Goal: Task Accomplishment & Management: Use online tool/utility

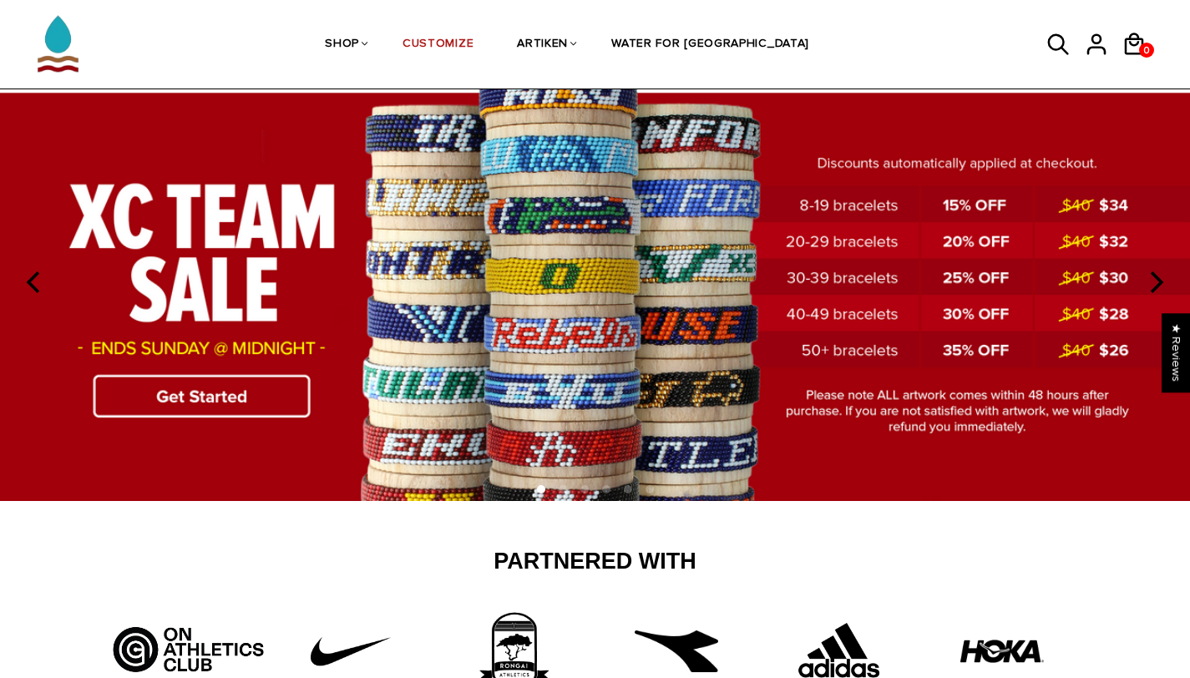
scroll to position [72, 0]
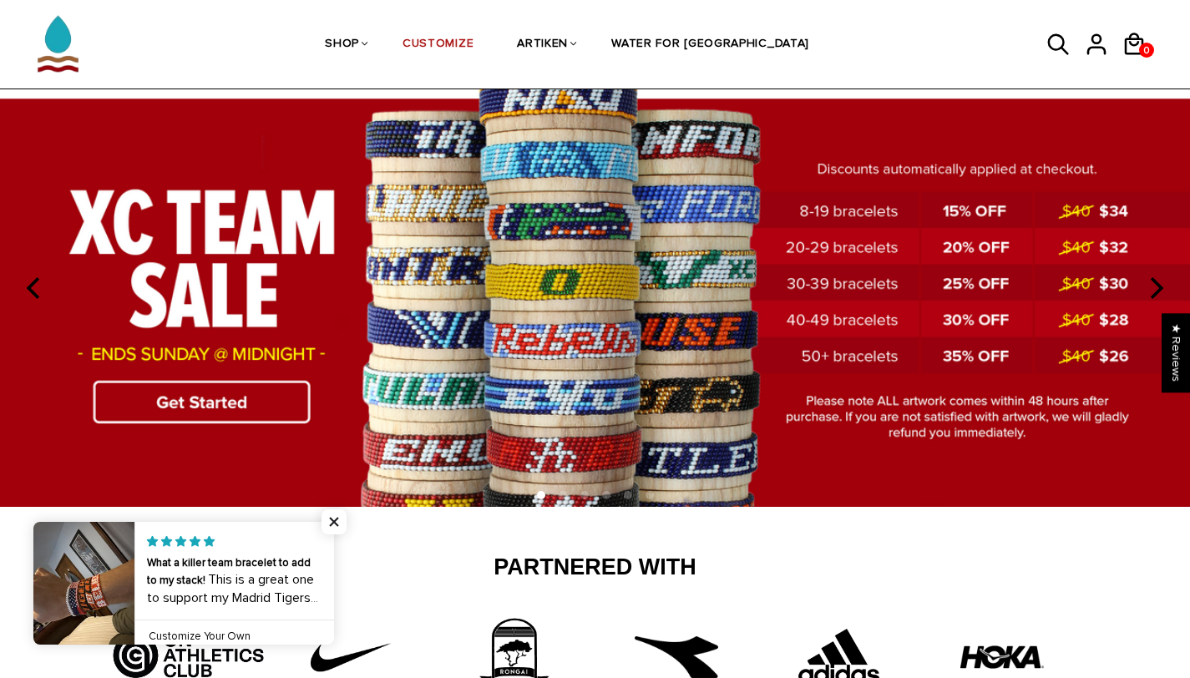
click at [196, 407] on img at bounding box center [595, 285] width 1190 height 442
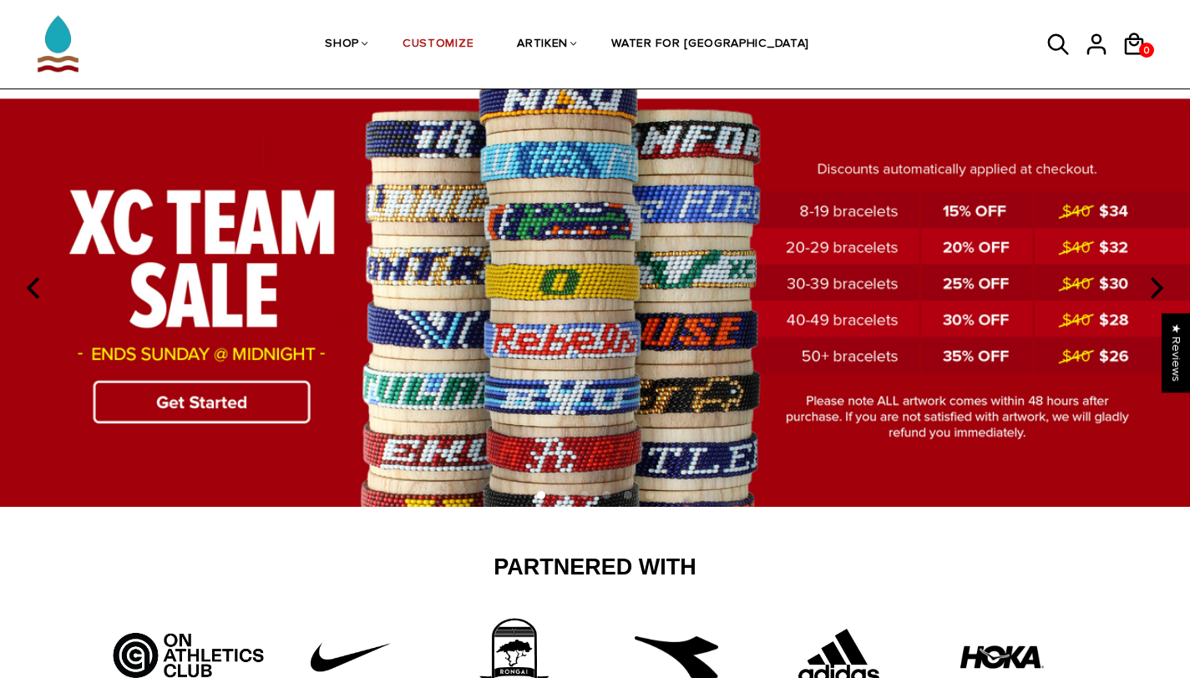
click at [188, 415] on img at bounding box center [595, 285] width 1190 height 442
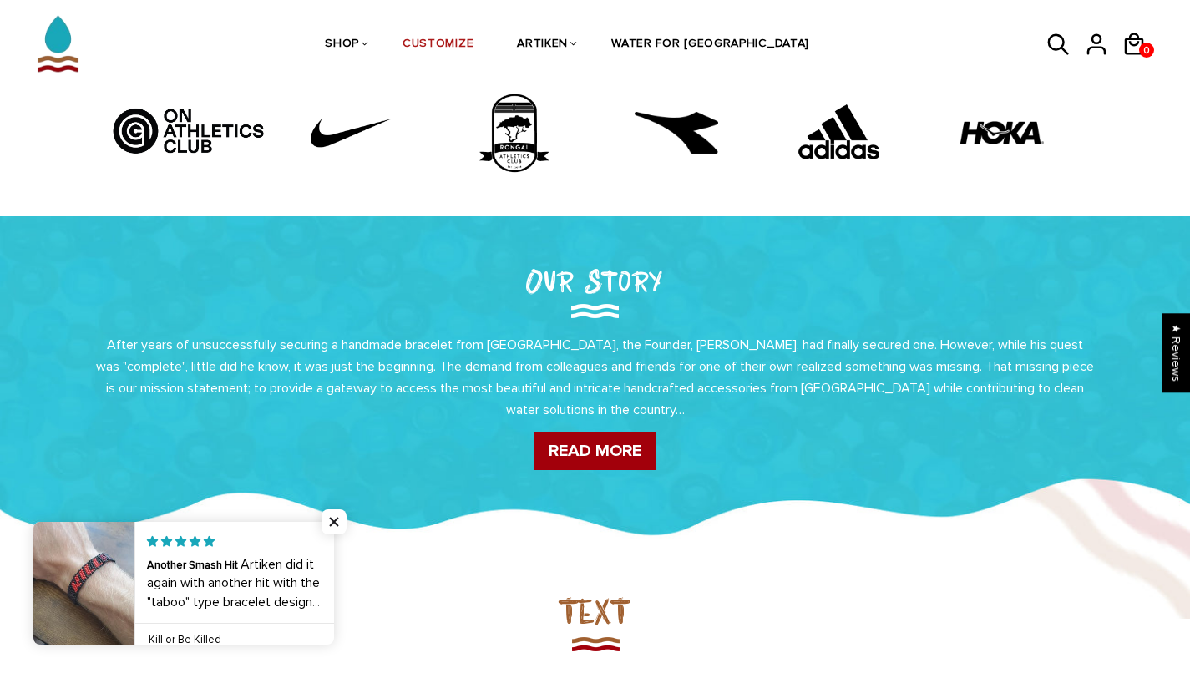
scroll to position [586, 0]
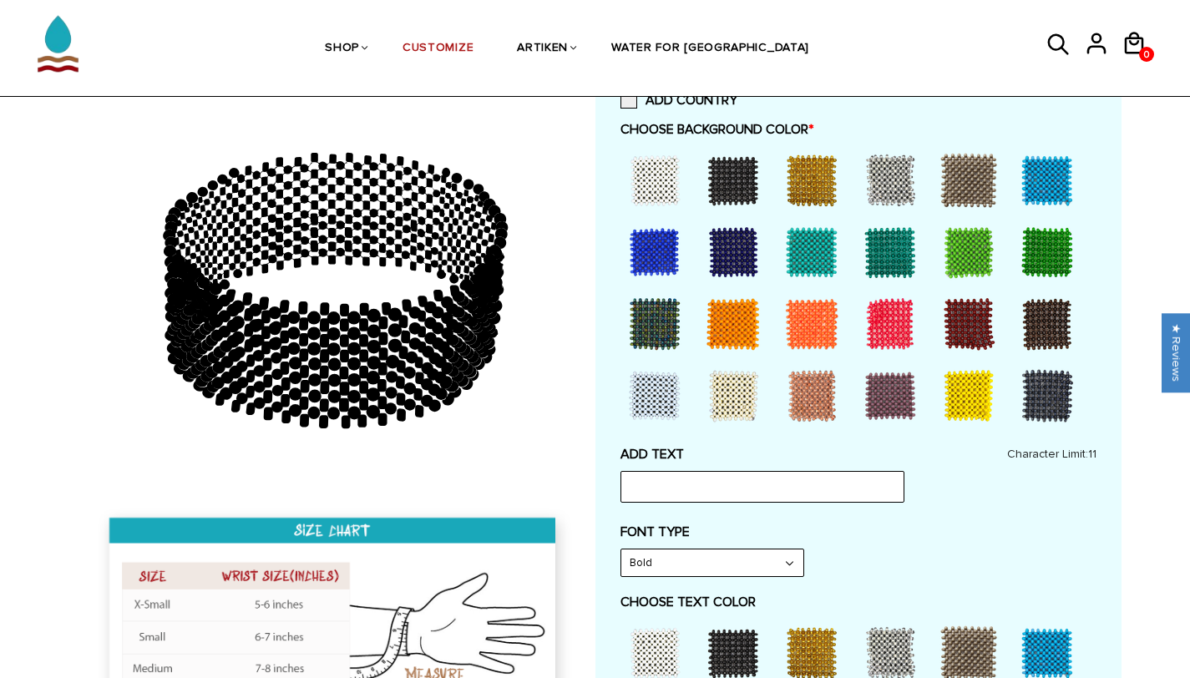
scroll to position [369, 0]
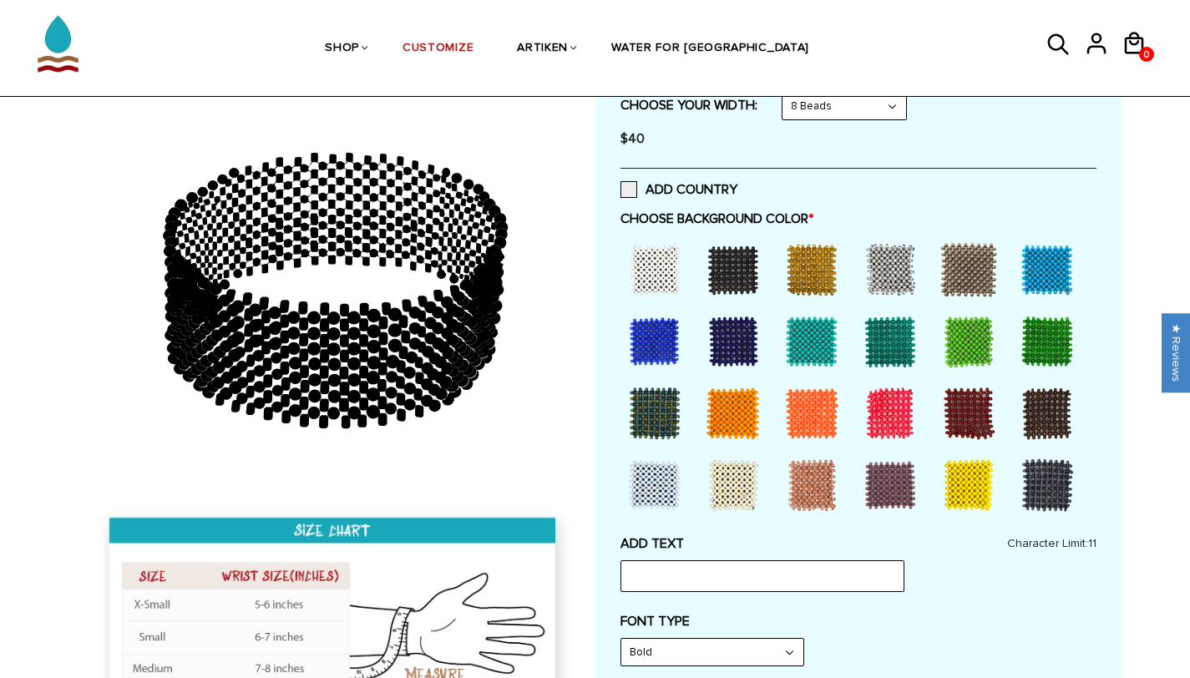
click at [962, 411] on div at bounding box center [968, 413] width 67 height 67
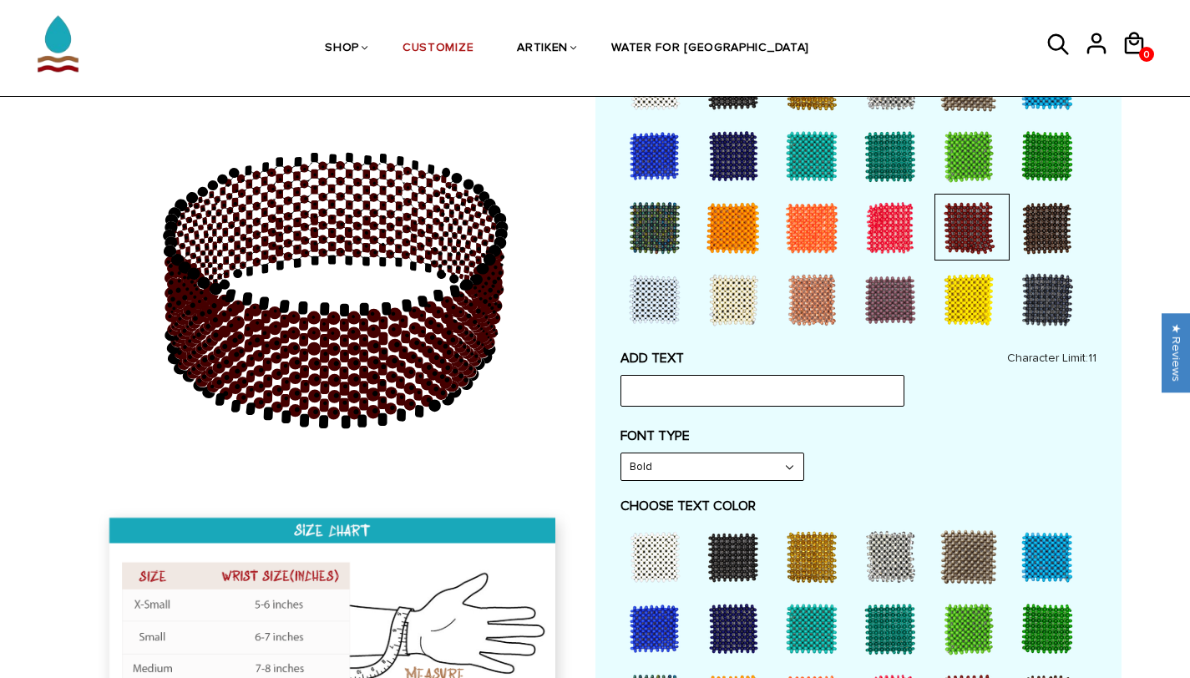
scroll to position [555, 0]
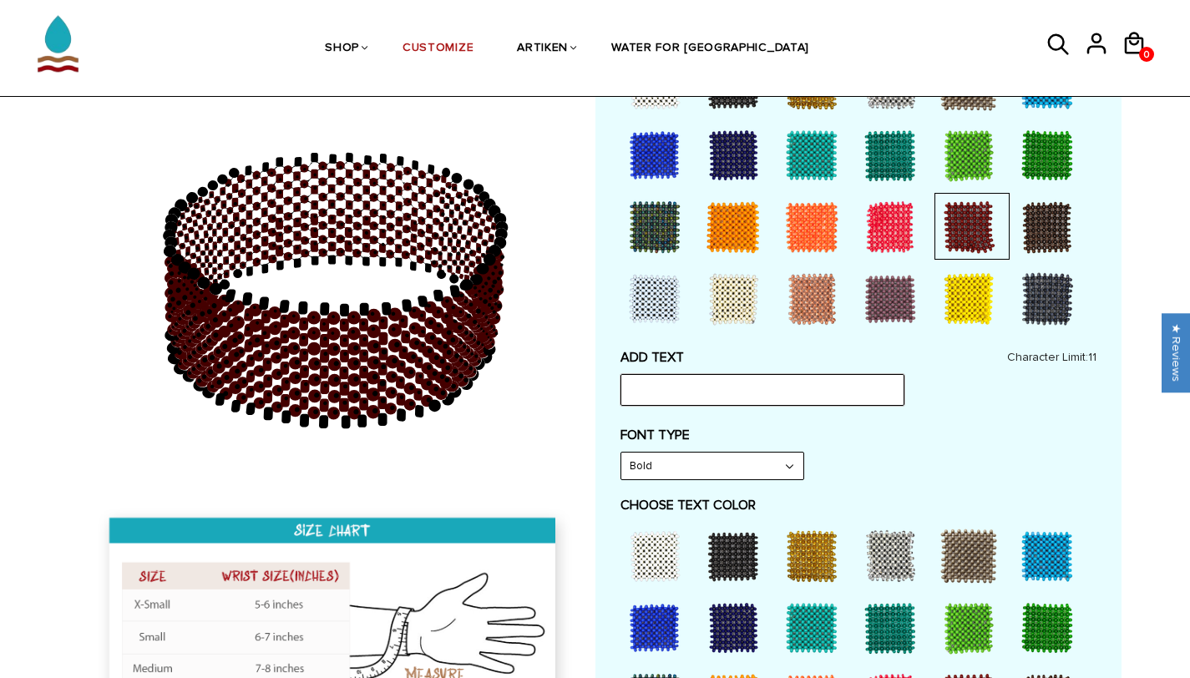
click at [813, 397] on input "text" at bounding box center [762, 390] width 284 height 32
type input "MONTANA"
click at [949, 461] on div "FONT TYPE Bold Bold" at bounding box center [858, 453] width 476 height 53
click at [744, 468] on select "Bold" at bounding box center [712, 465] width 182 height 27
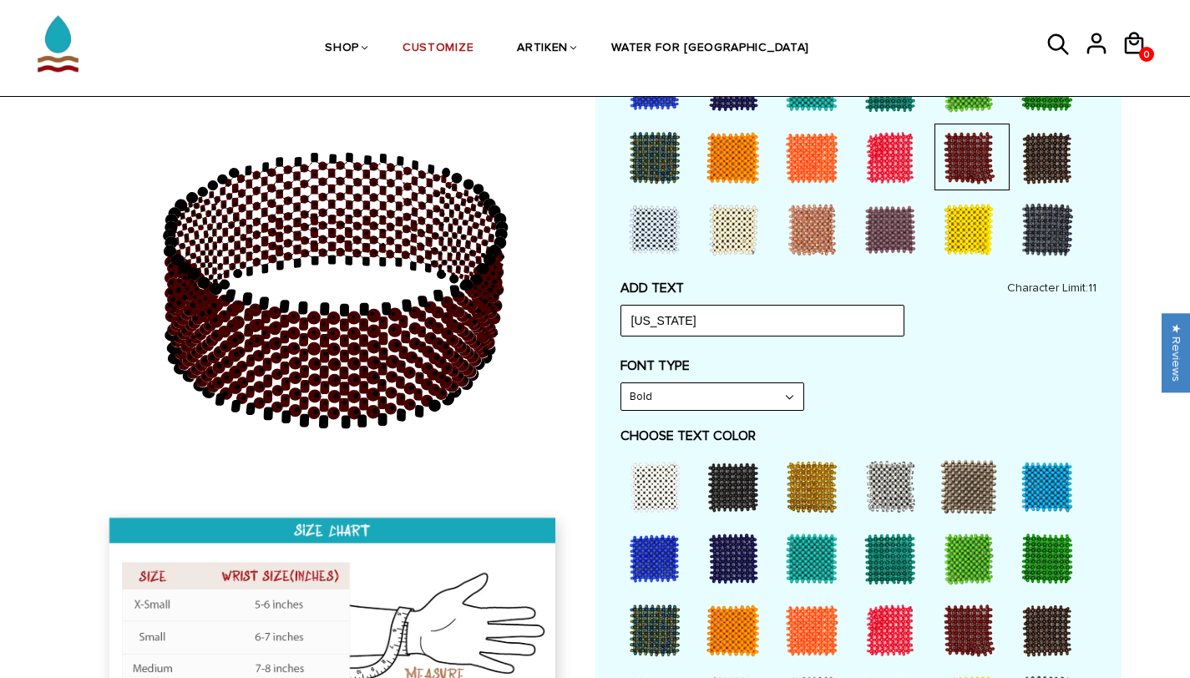
scroll to position [634, 0]
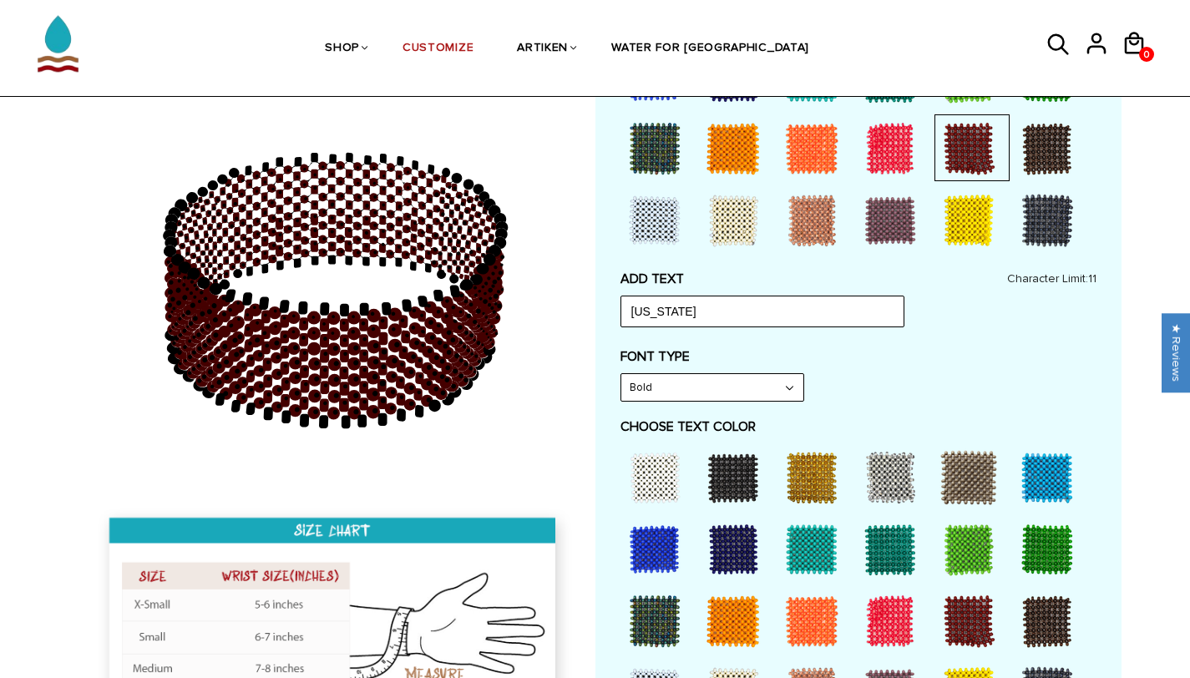
click at [654, 480] on div at bounding box center [654, 477] width 67 height 67
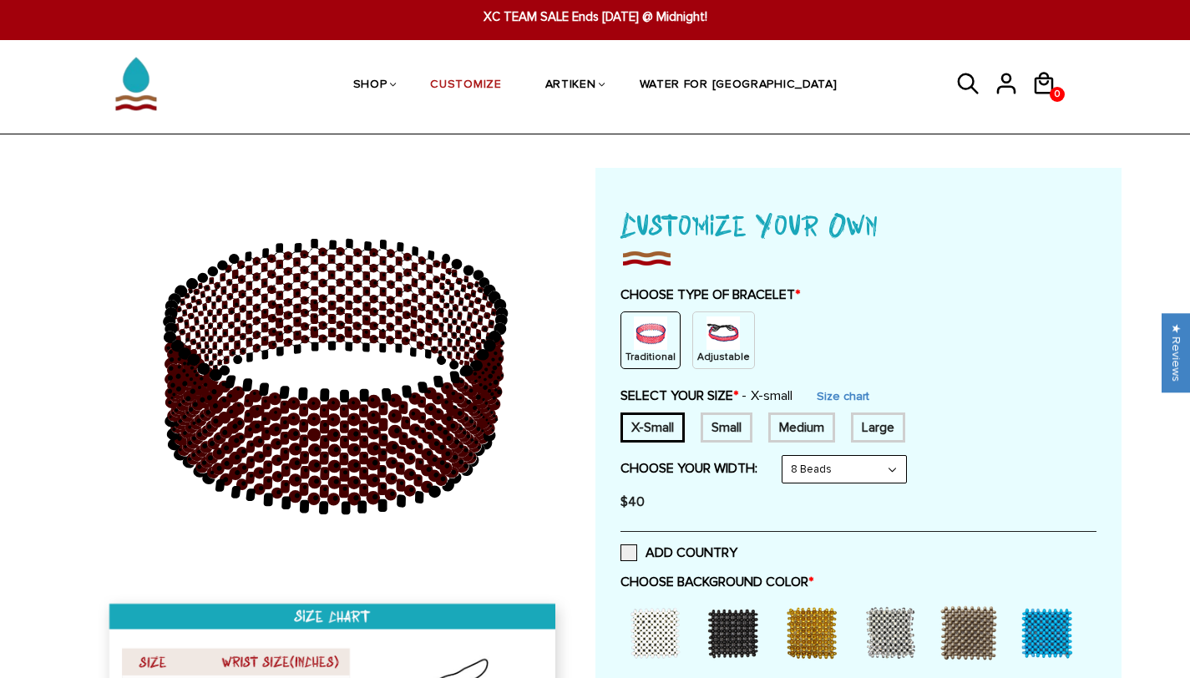
scroll to position [0, 0]
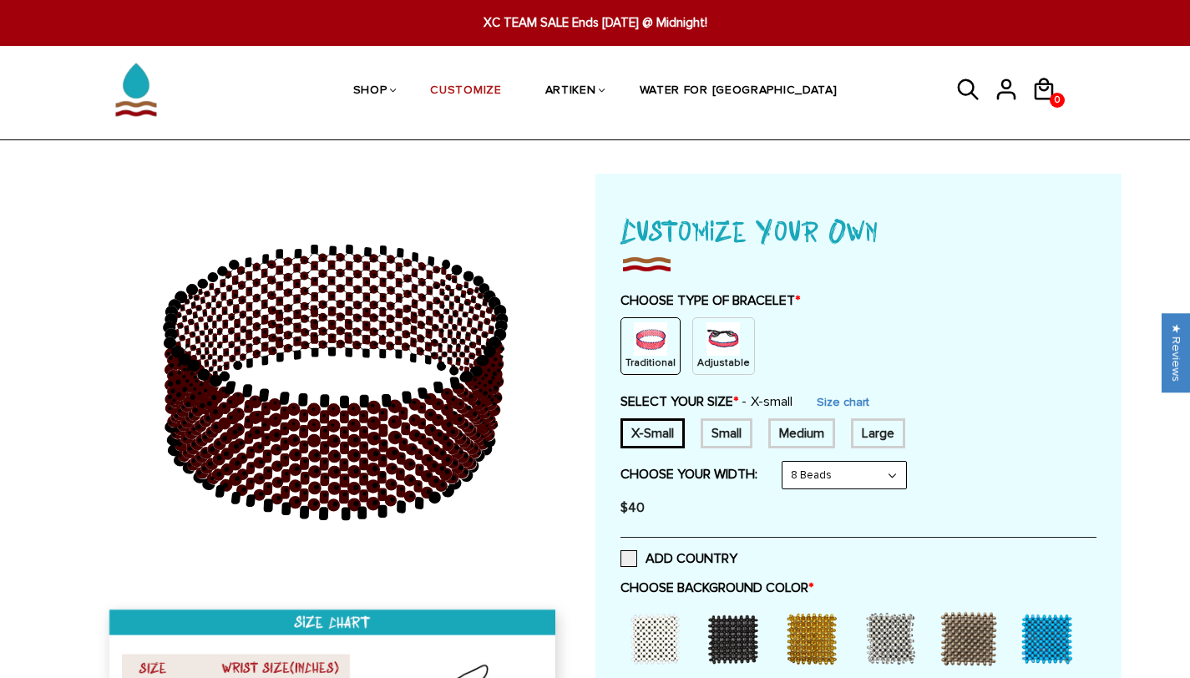
click at [714, 351] on img at bounding box center [722, 338] width 33 height 33
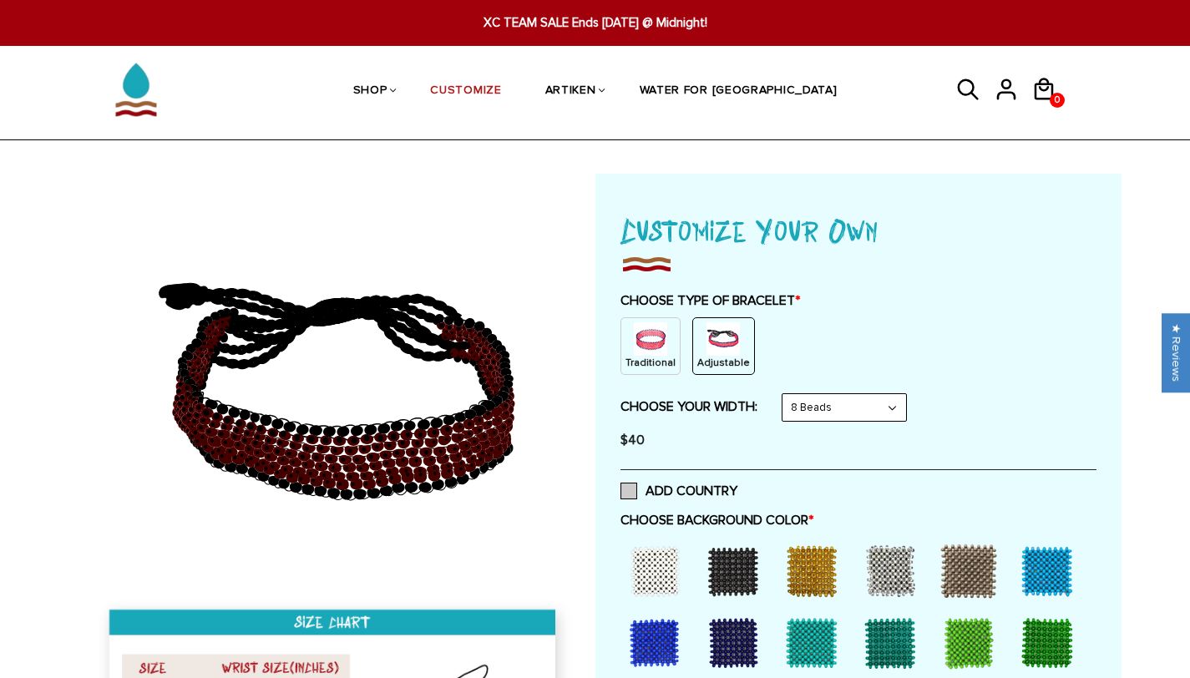
click at [637, 490] on label "ADD COUNTRY" at bounding box center [678, 490] width 117 height 17
click at [737, 486] on input "ADD COUNTRY" at bounding box center [737, 486] width 0 height 0
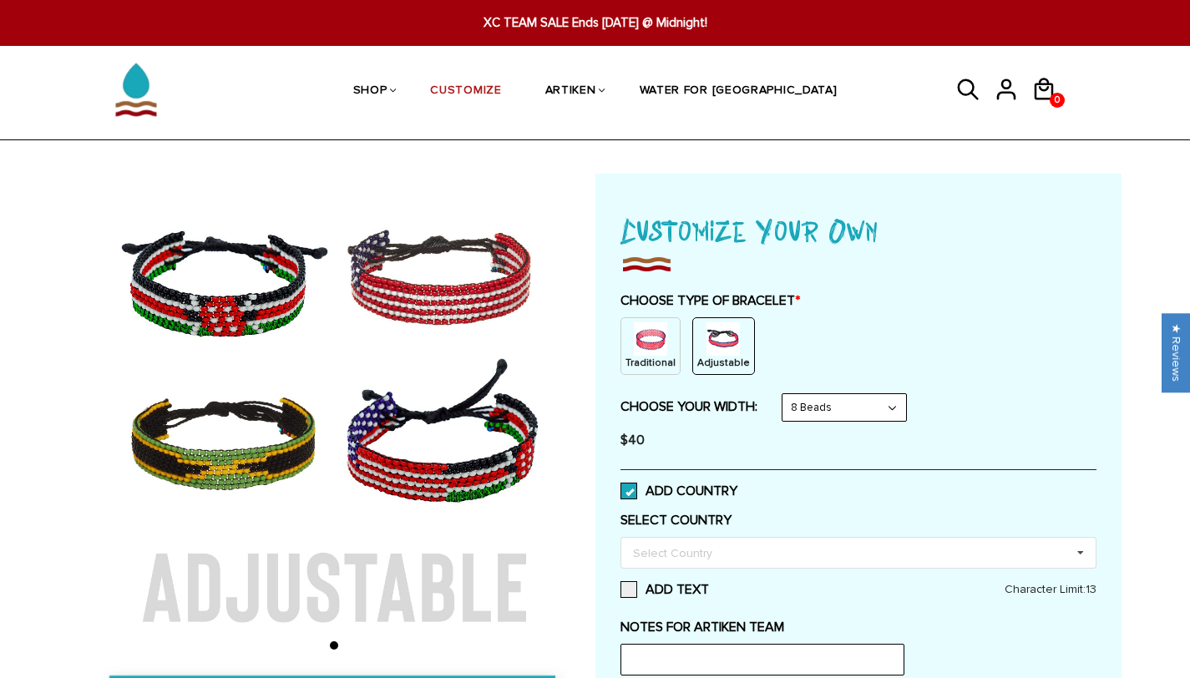
click at [633, 493] on span at bounding box center [628, 490] width 17 height 17
click at [737, 486] on input "ADD COUNTRY" at bounding box center [737, 486] width 0 height 0
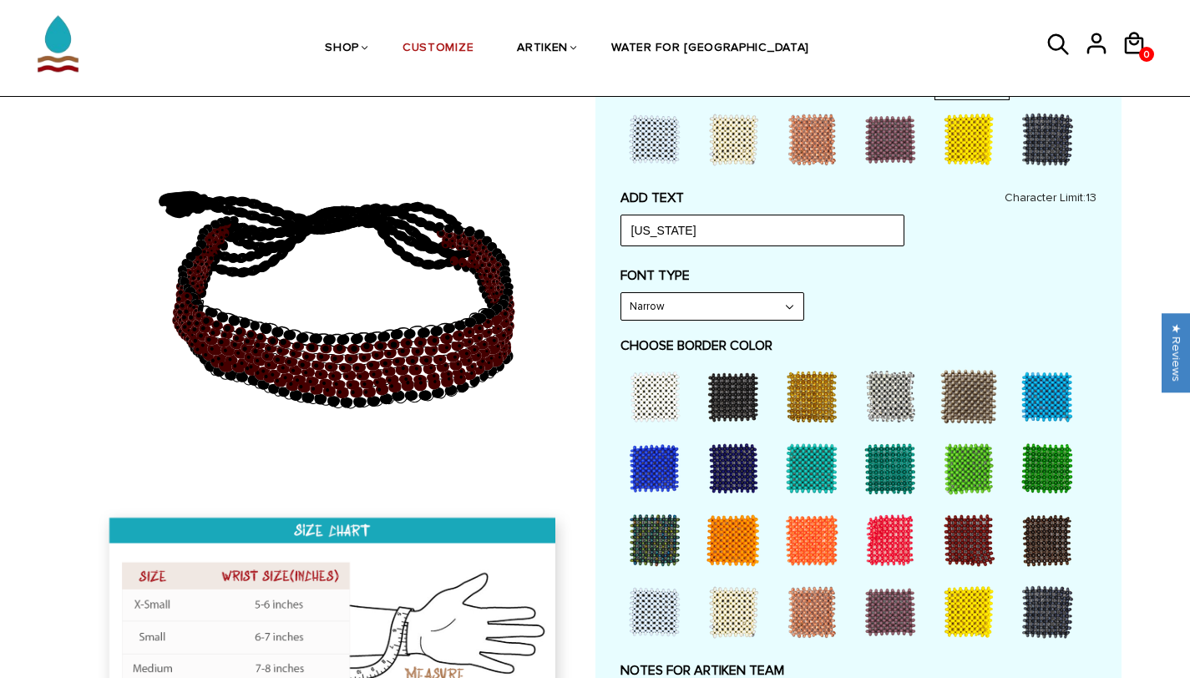
scroll to position [655, 0]
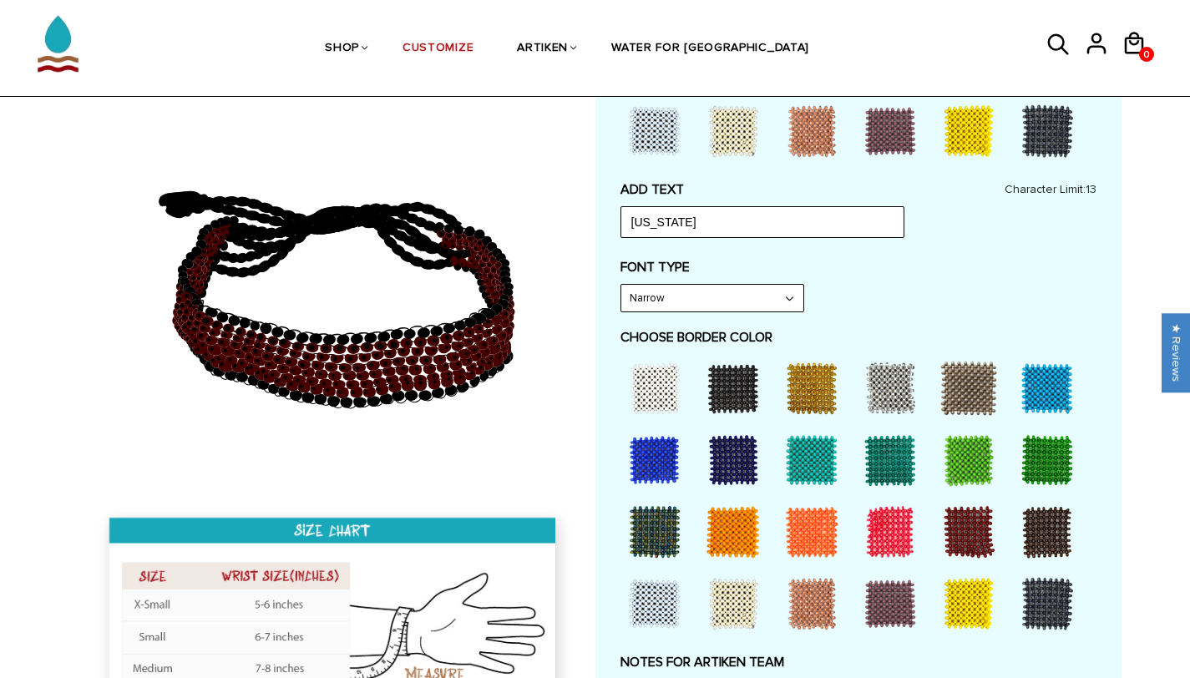
click at [953, 521] on div at bounding box center [968, 531] width 67 height 67
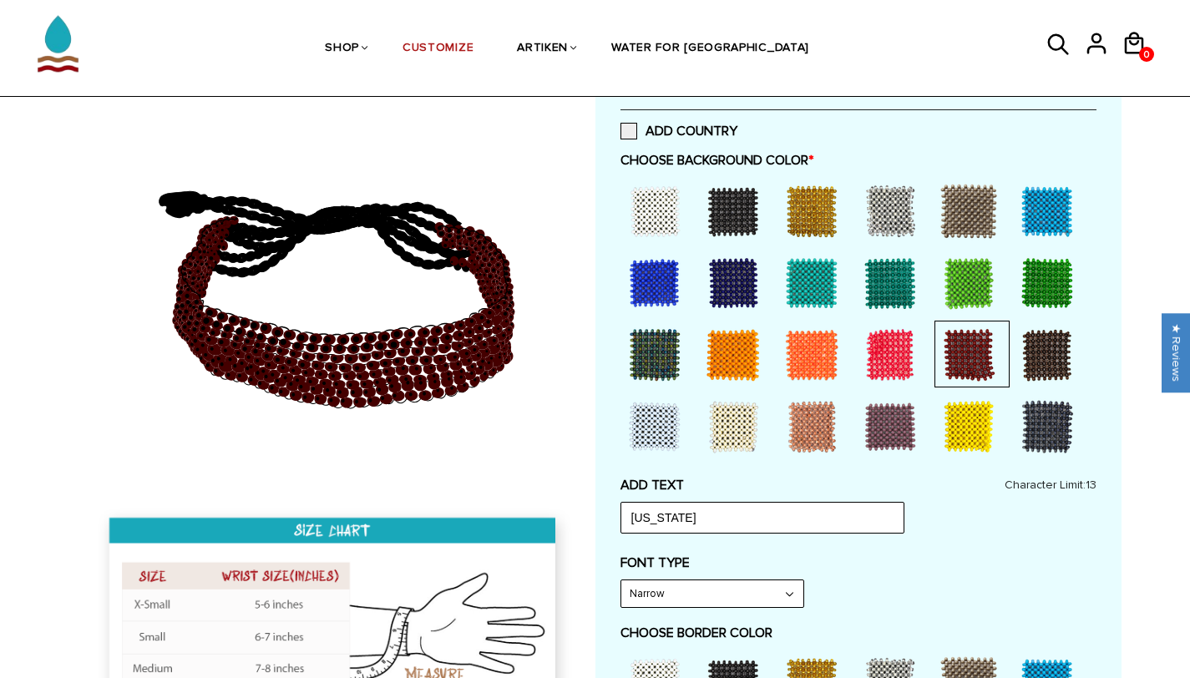
scroll to position [338, 0]
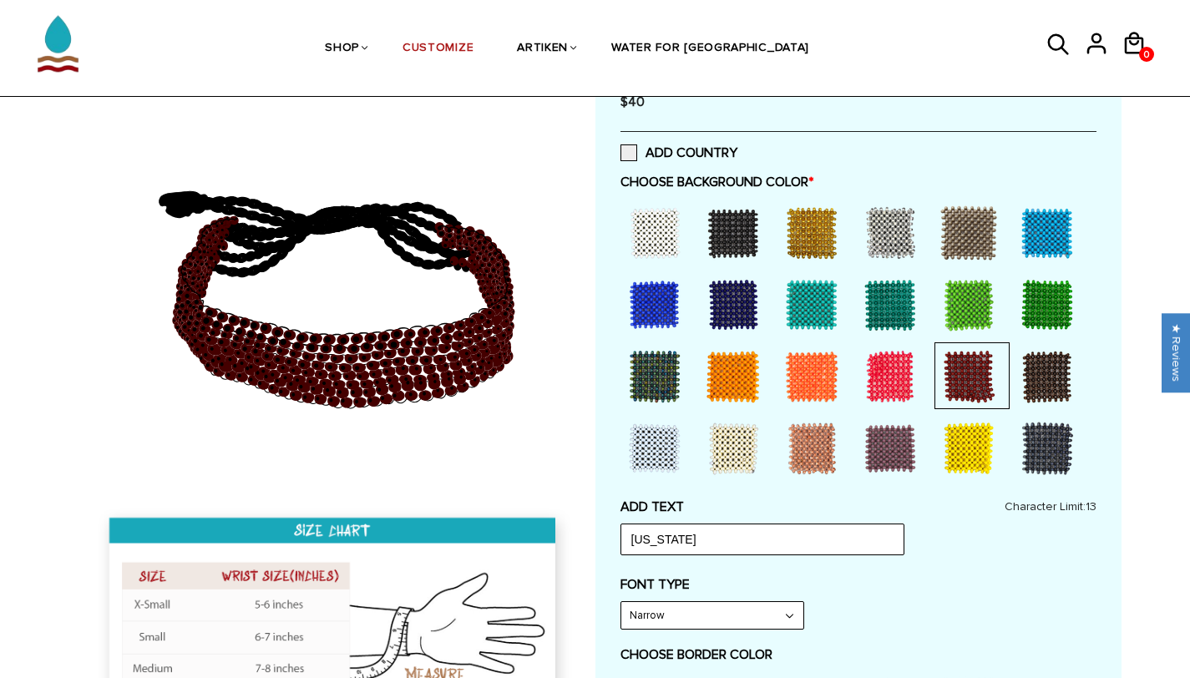
click at [651, 235] on div at bounding box center [654, 233] width 67 height 67
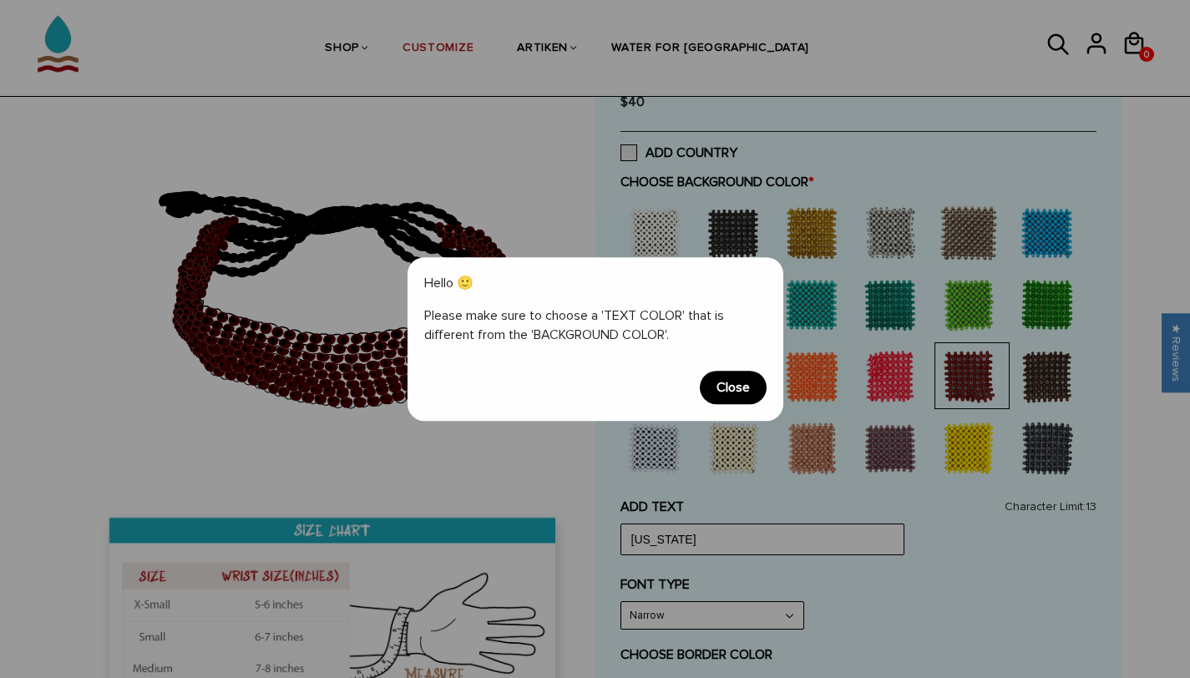
click at [742, 397] on span "Close" at bounding box center [733, 387] width 67 height 33
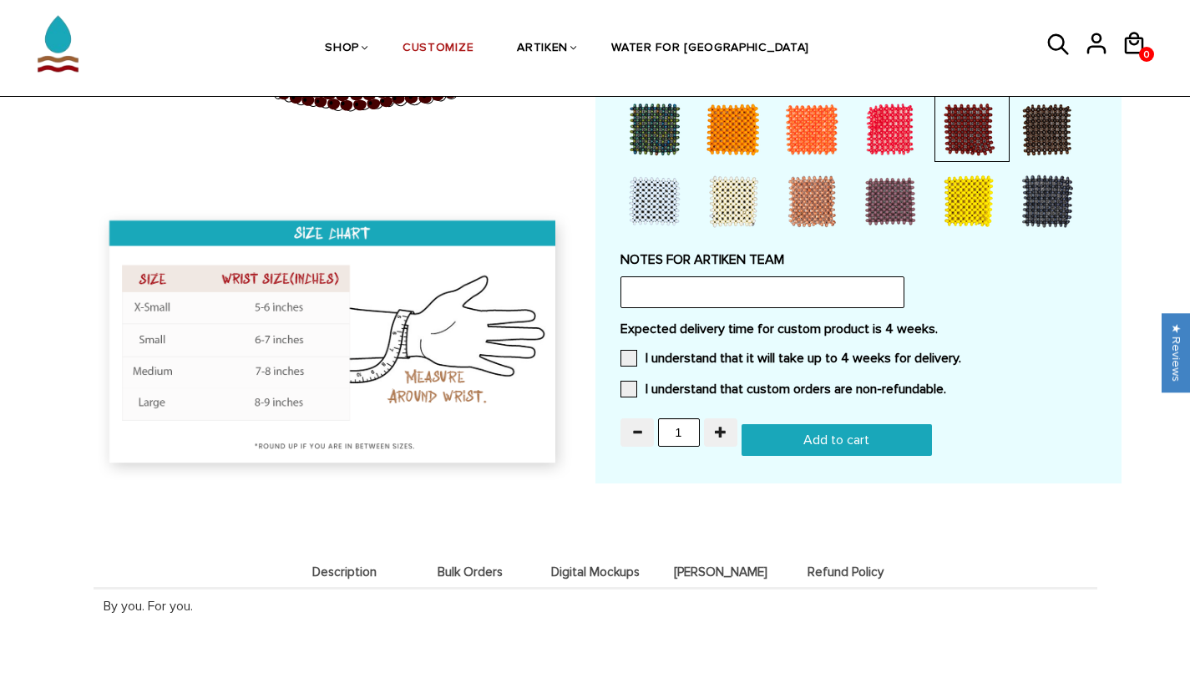
scroll to position [1216, 0]
